Goal: Task Accomplishment & Management: Use online tool/utility

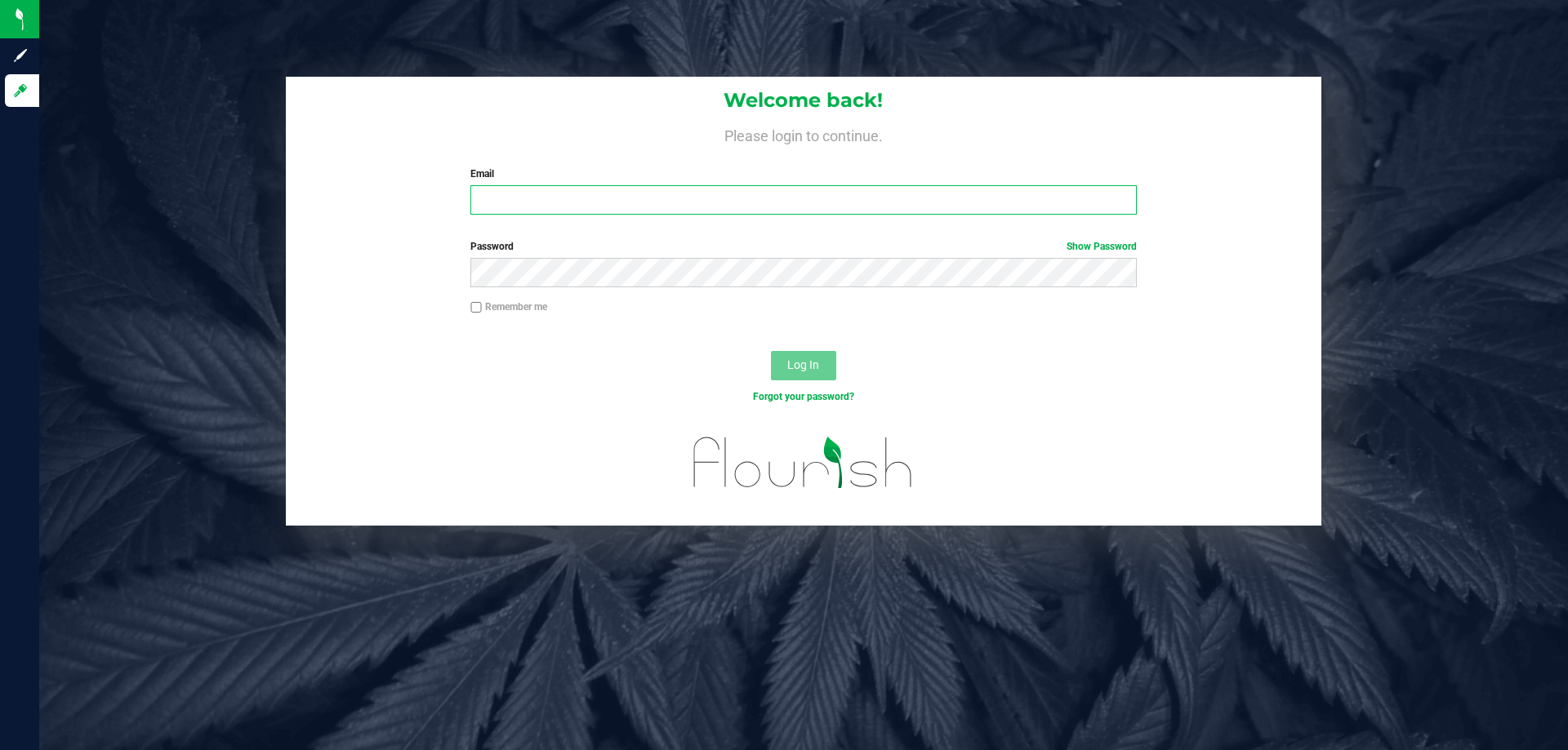
click at [598, 188] on input "Email" at bounding box center [803, 201] width 666 height 30
type input "[EMAIL_ADDRESS][DOMAIN_NAME]"
click at [771, 351] on button "Log In" at bounding box center [803, 366] width 65 height 30
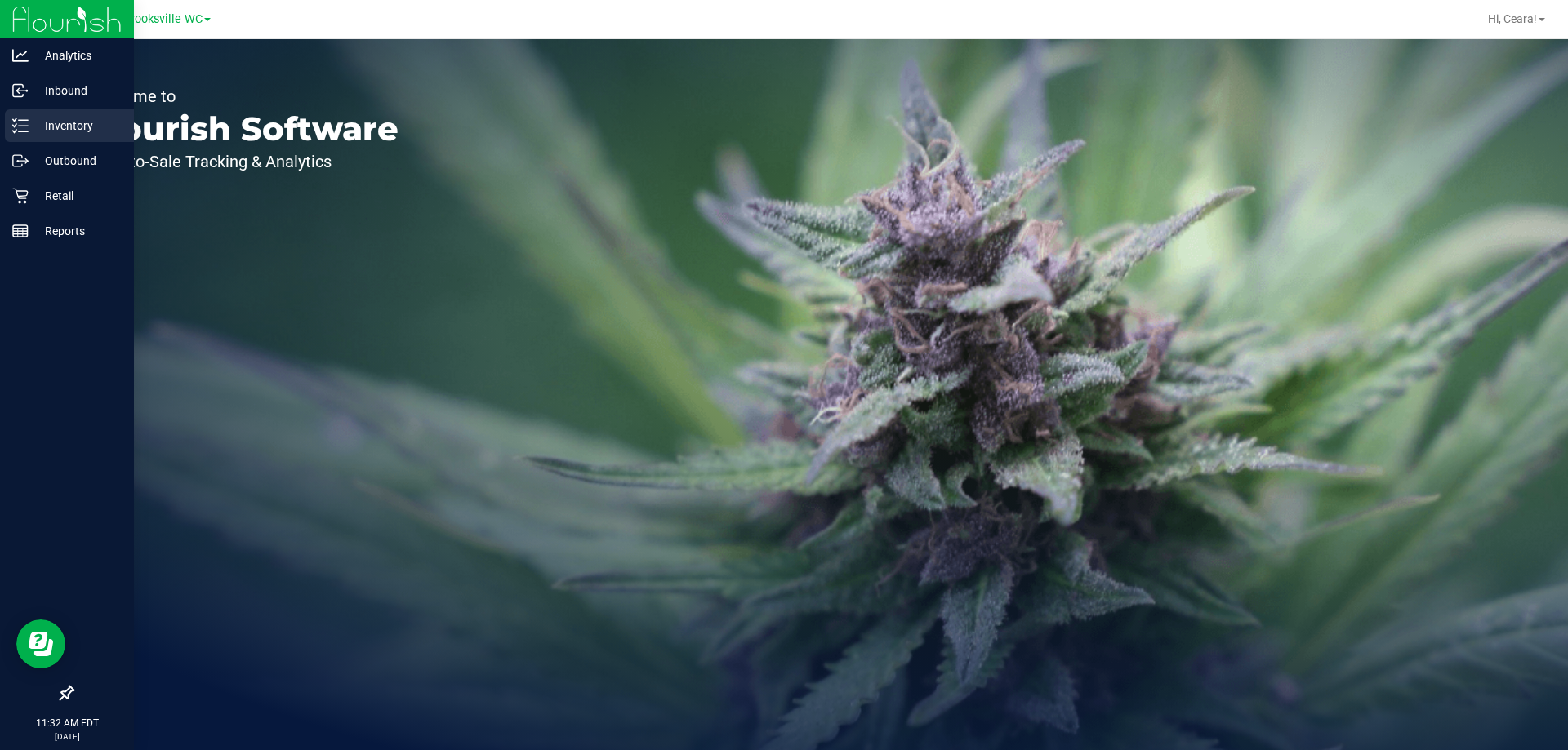
click at [75, 121] on p "Inventory" at bounding box center [77, 125] width 98 height 20
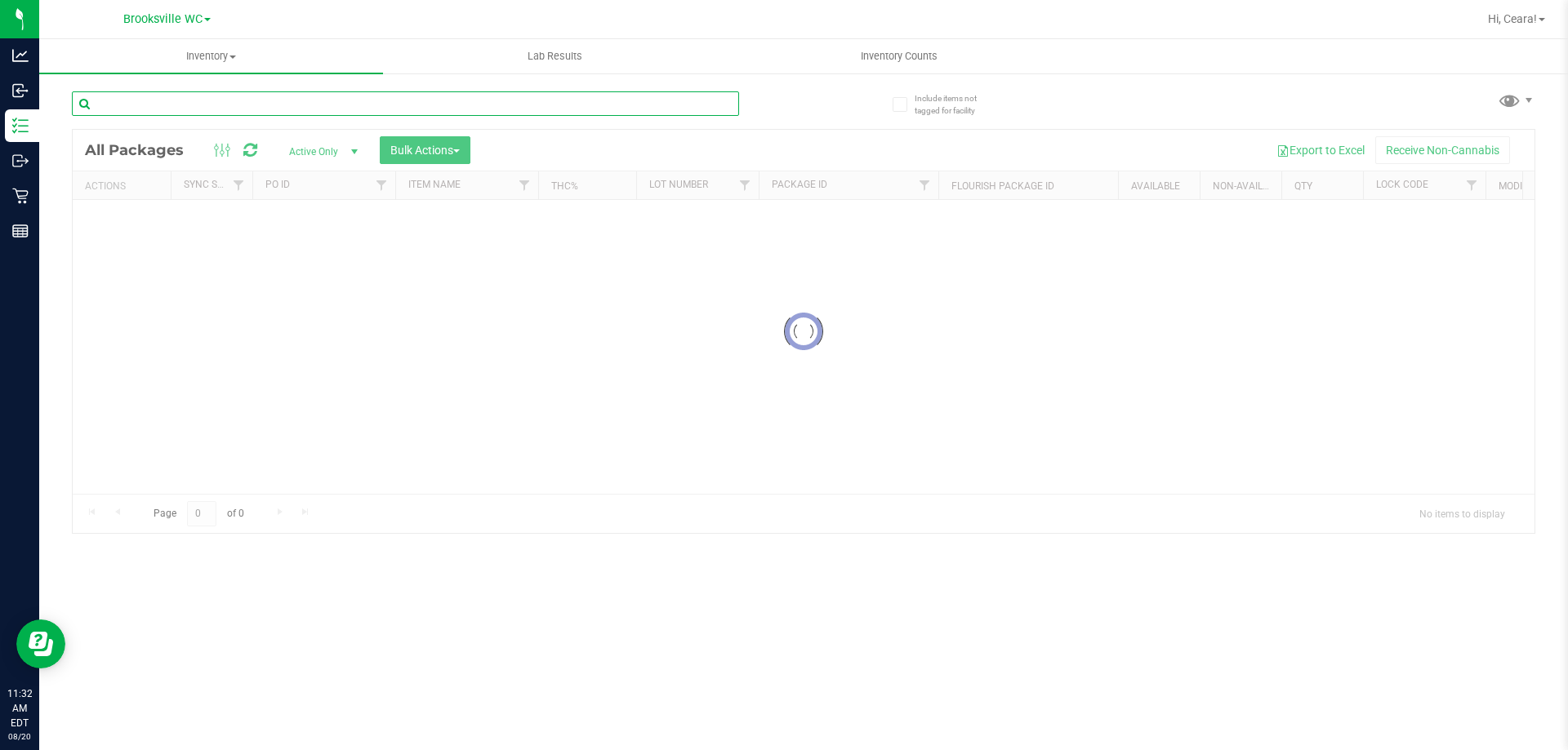
click at [187, 111] on input "text" at bounding box center [405, 104] width 667 height 25
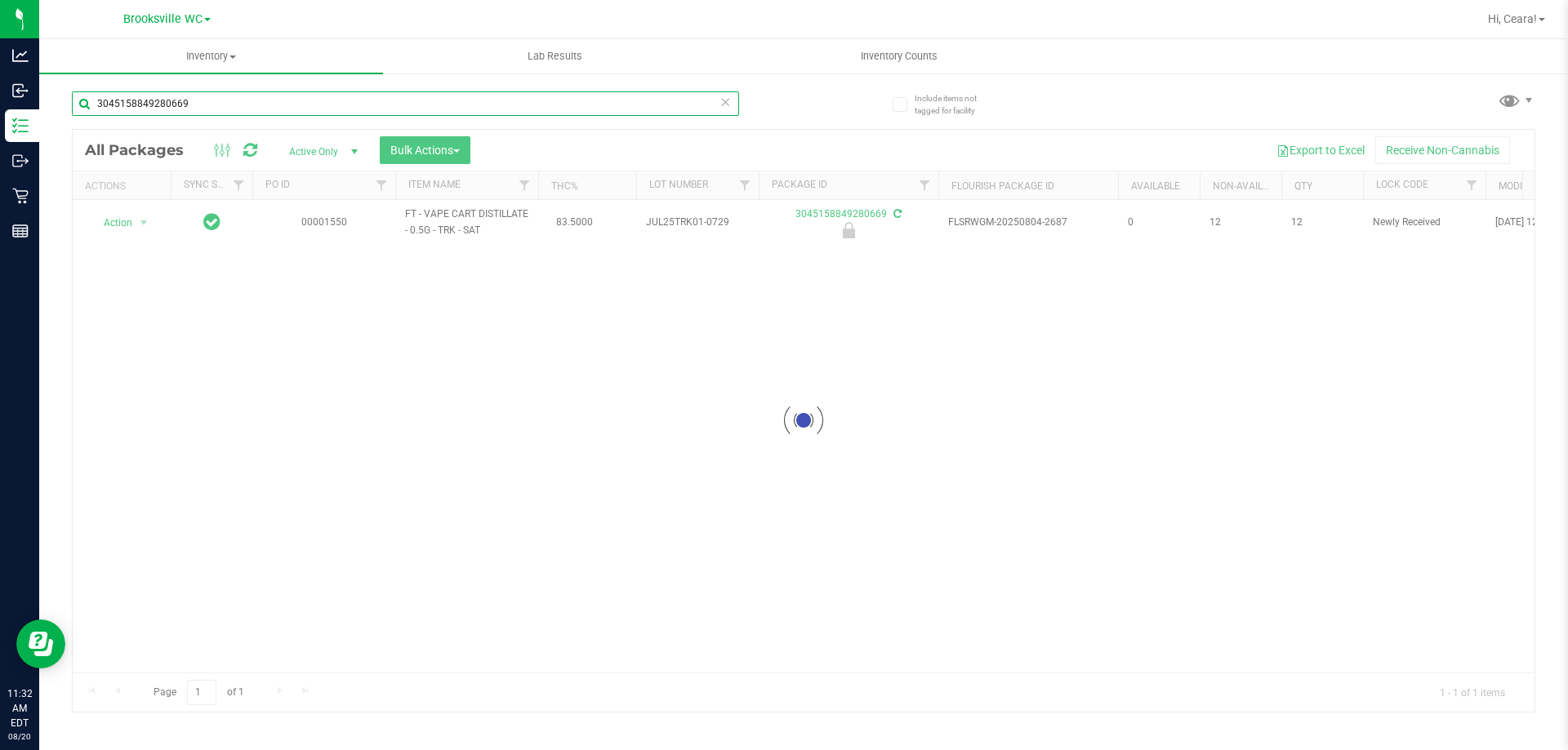
type input "3045158849280669"
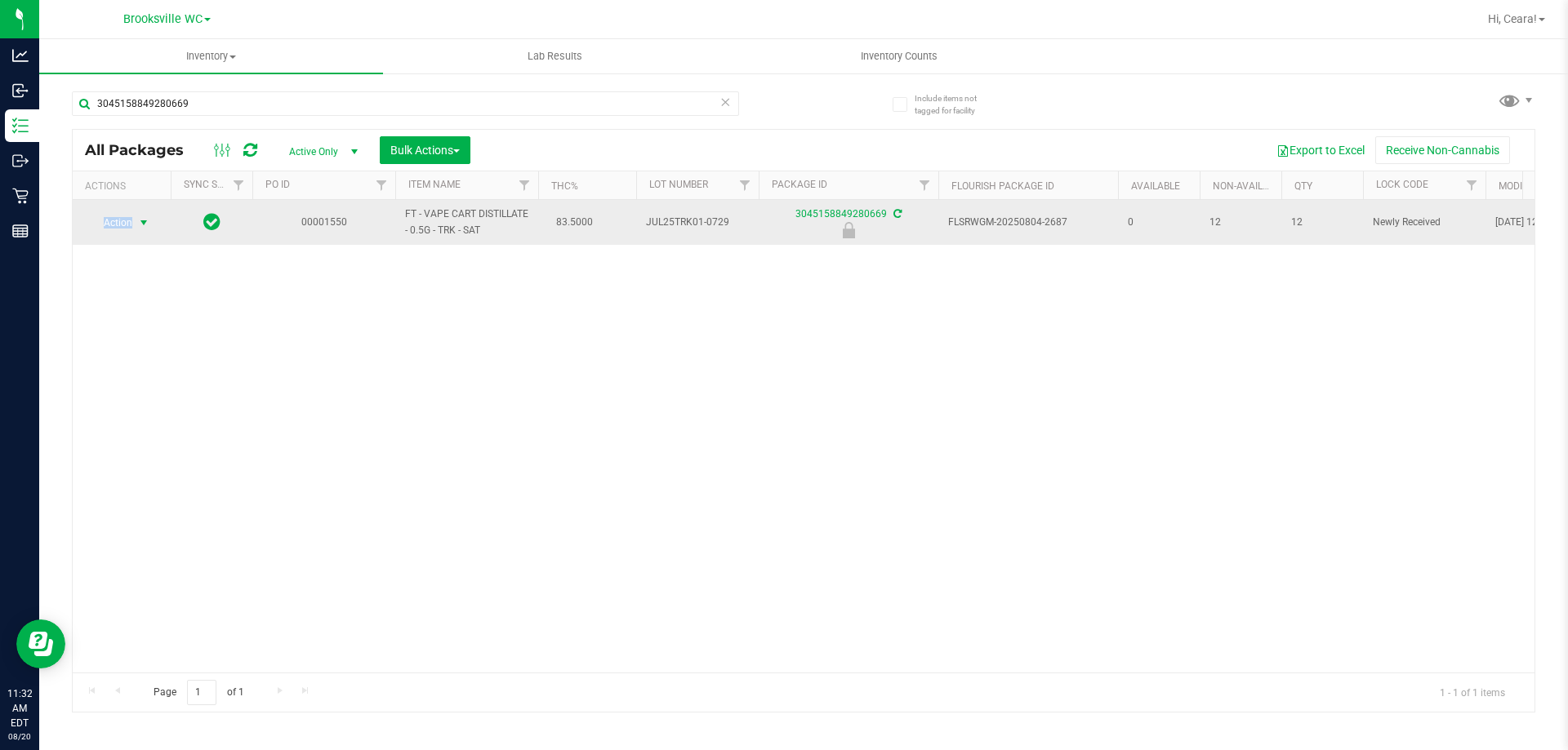
click at [126, 219] on span "Action" at bounding box center [111, 222] width 44 height 23
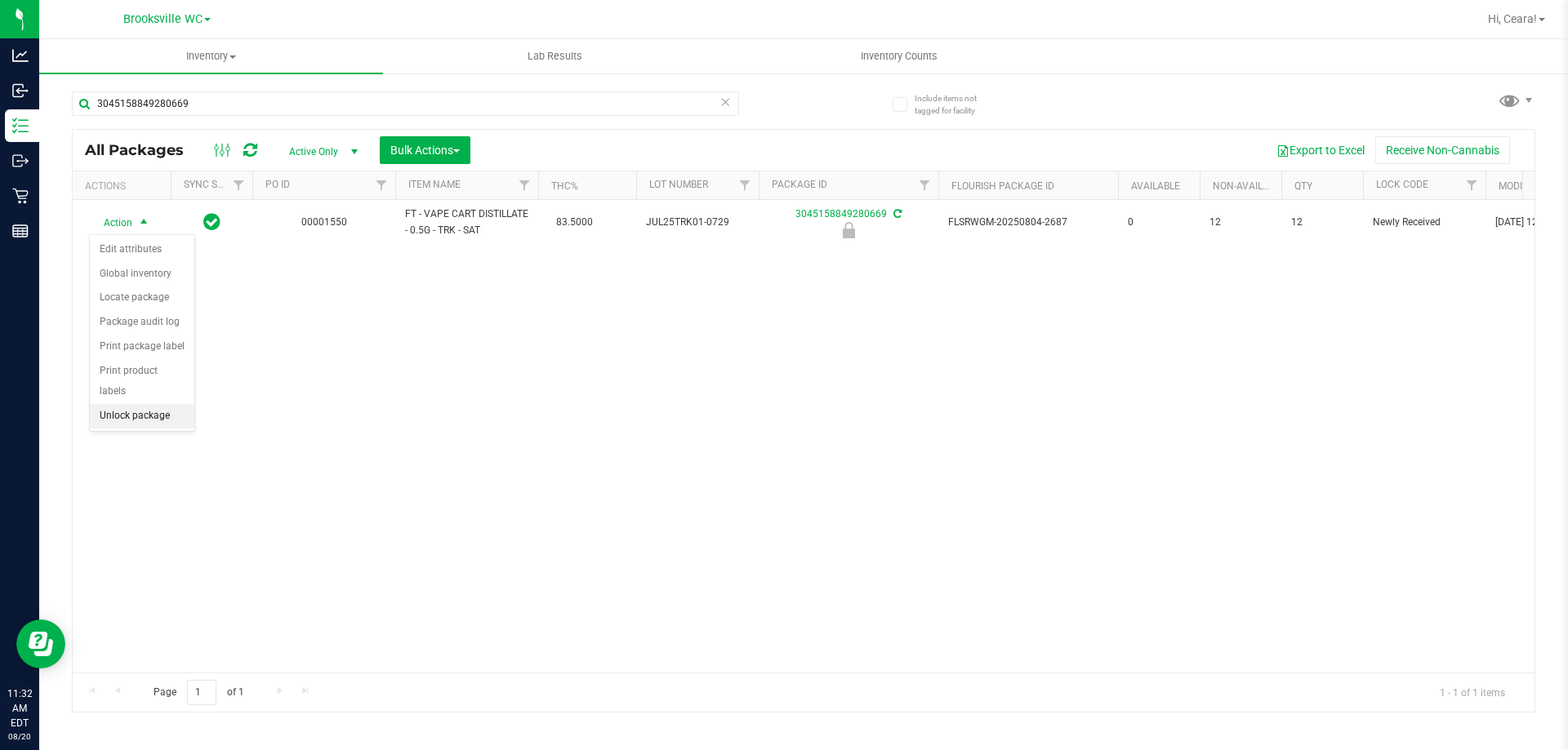
click at [111, 404] on li "Unlock package" at bounding box center [142, 416] width 105 height 25
drag, startPoint x: 223, startPoint y: 90, endPoint x: 71, endPoint y: 88, distance: 152.0
click at [66, 90] on div "Include items not tagged for facility 3045158849280669 All Packages Active Only…" at bounding box center [803, 321] width 1528 height 498
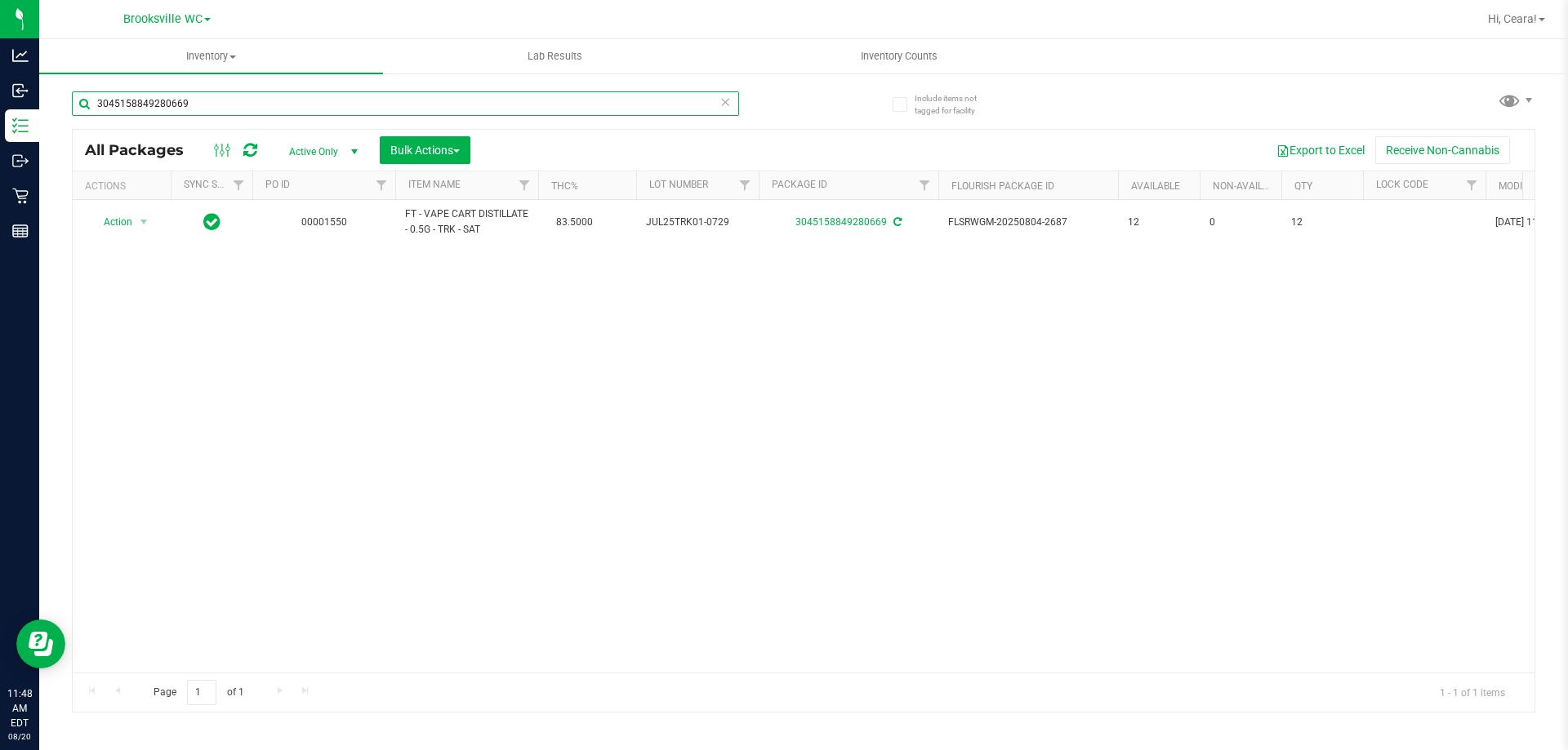
drag, startPoint x: 250, startPoint y: 105, endPoint x: 0, endPoint y: -17, distance: 278.2
click at [0, 0] on html "Analytics Inbound Inventory Outbound Retail Reports 11:48 AM EDT [DATE] 08/20 B…" at bounding box center [784, 375] width 1568 height 750
type input "0944172391448007"
